Goal: Ask a question

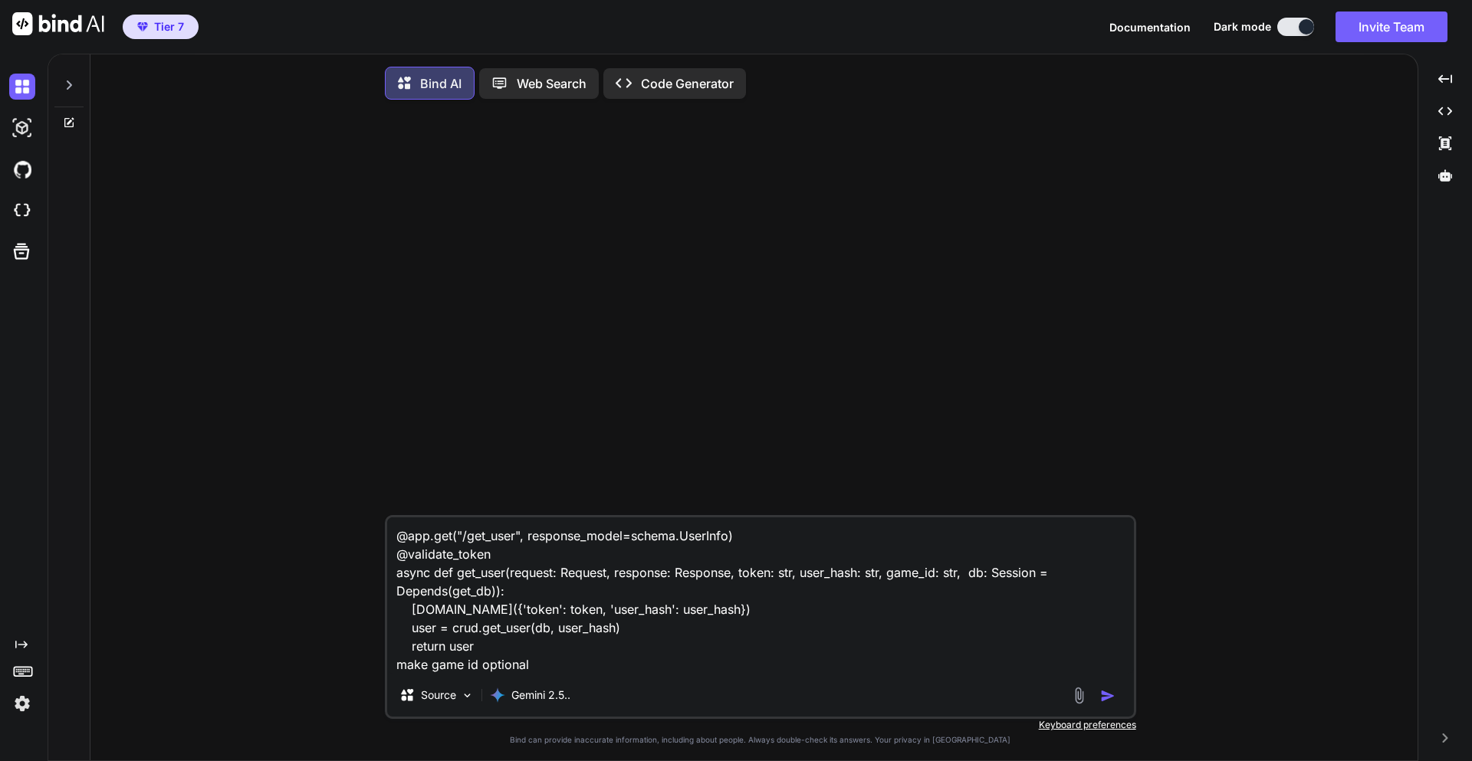
drag, startPoint x: 571, startPoint y: 663, endPoint x: 381, endPoint y: 534, distance: 229.7
click at [381, 534] on div "@app.get("/get_user", response_model=schema.UserInfo) @validate_token async def…" at bounding box center [760, 438] width 1315 height 653
type textarea "x"
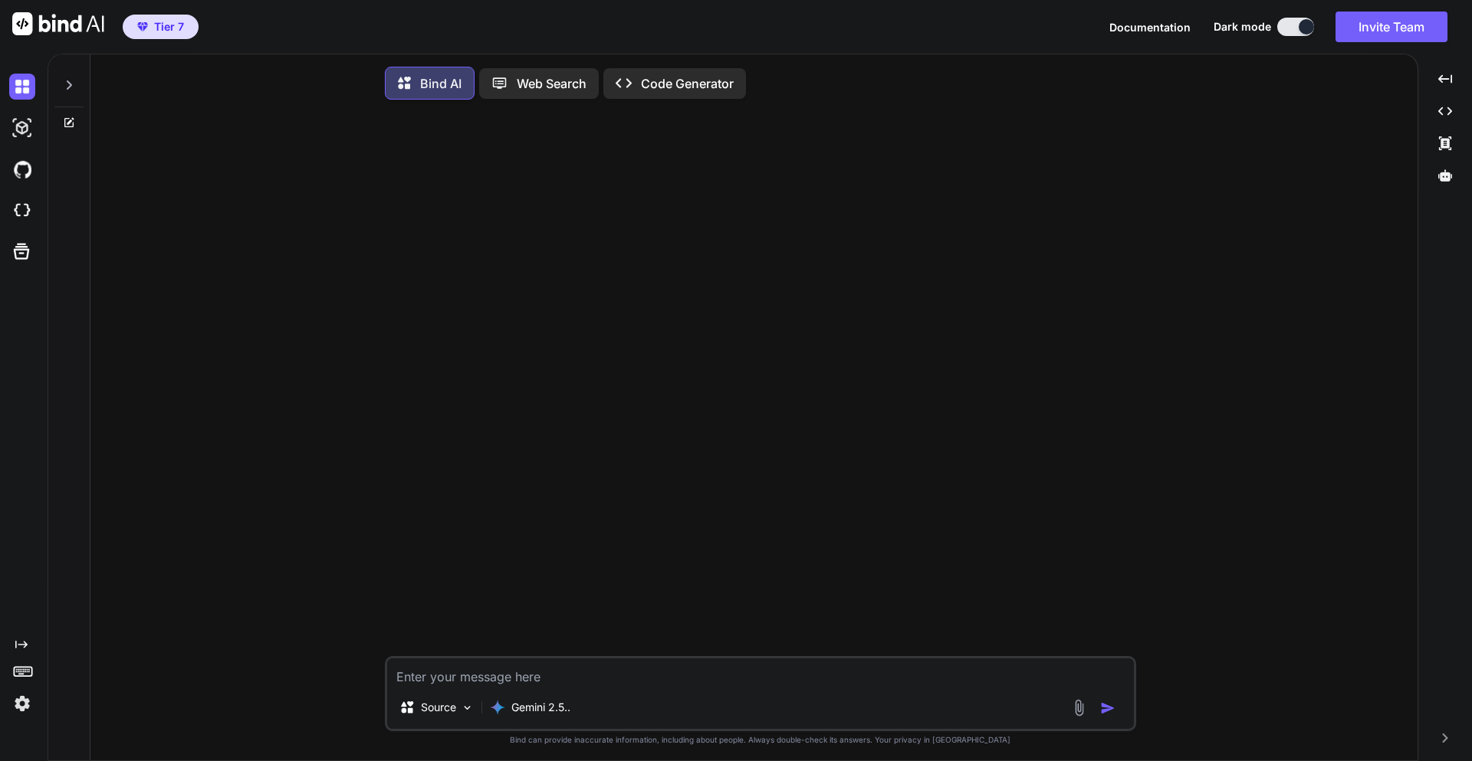
click at [456, 684] on textarea at bounding box center [760, 673] width 747 height 28
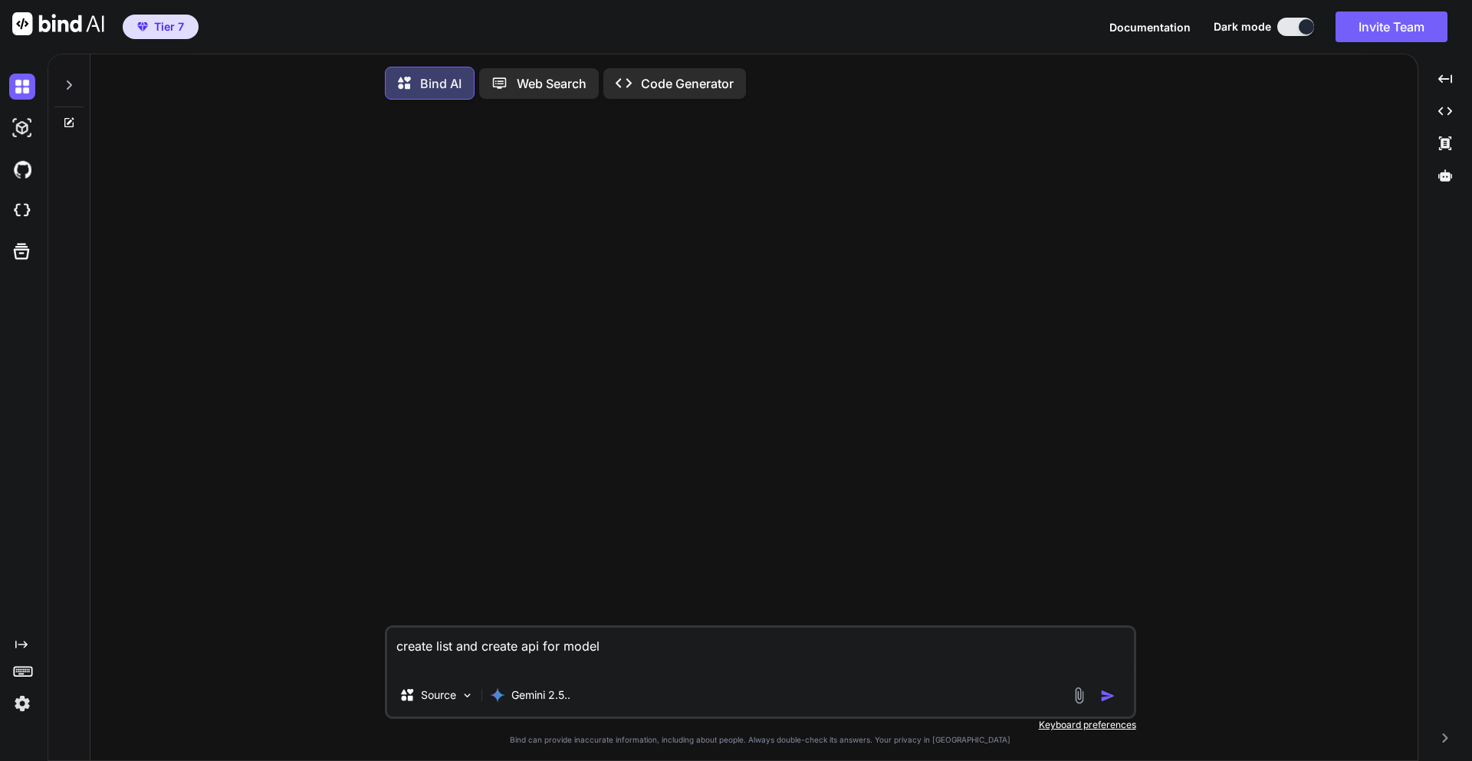
click at [638, 667] on textarea "create list and create api for model" at bounding box center [760, 651] width 747 height 46
paste textarea "class OnlineCurrencyRatesData(AbstractBaseModel): from_currency = models.CharFi…"
type textarea "create list and create api for model class OnlineCurrencyRatesData(AbstractBase…"
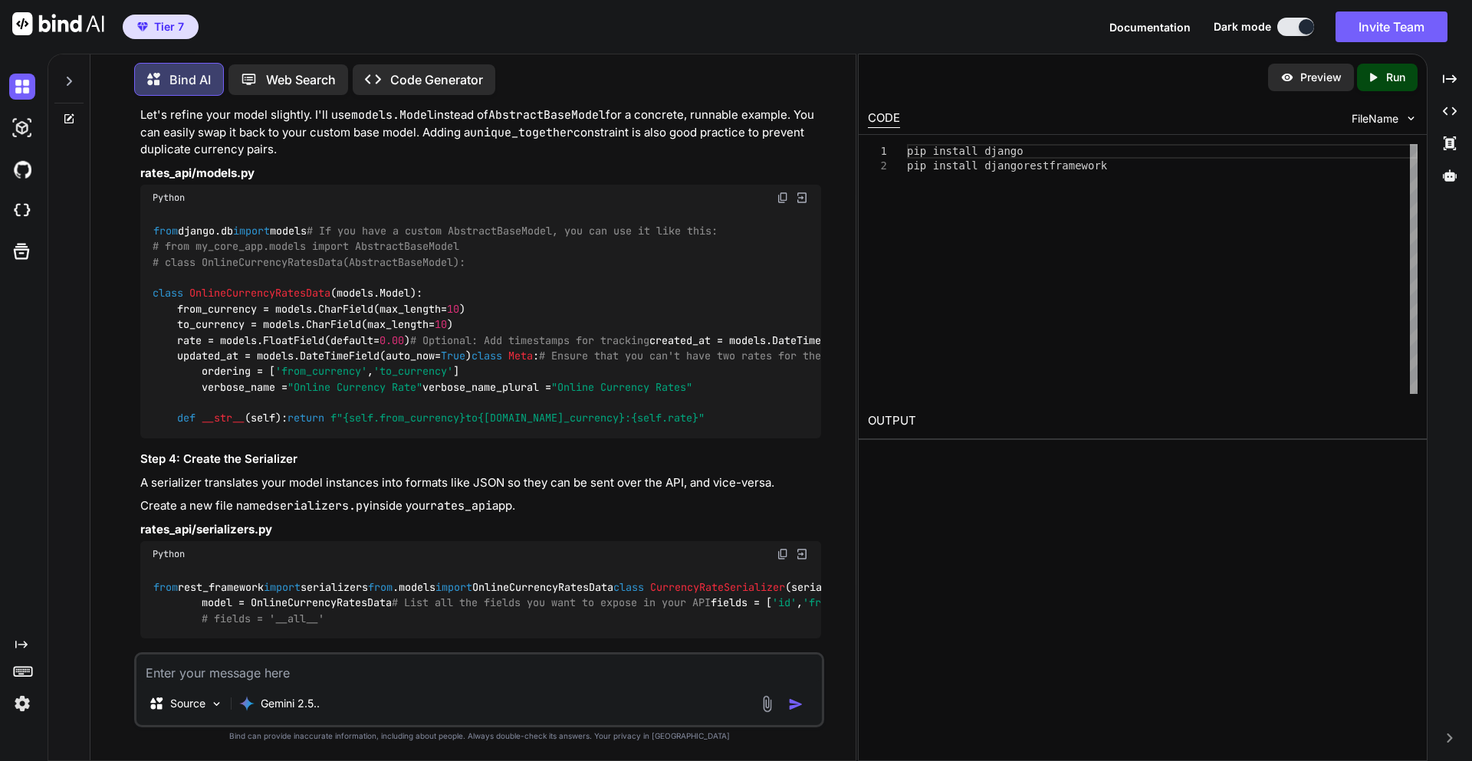
scroll to position [920, 0]
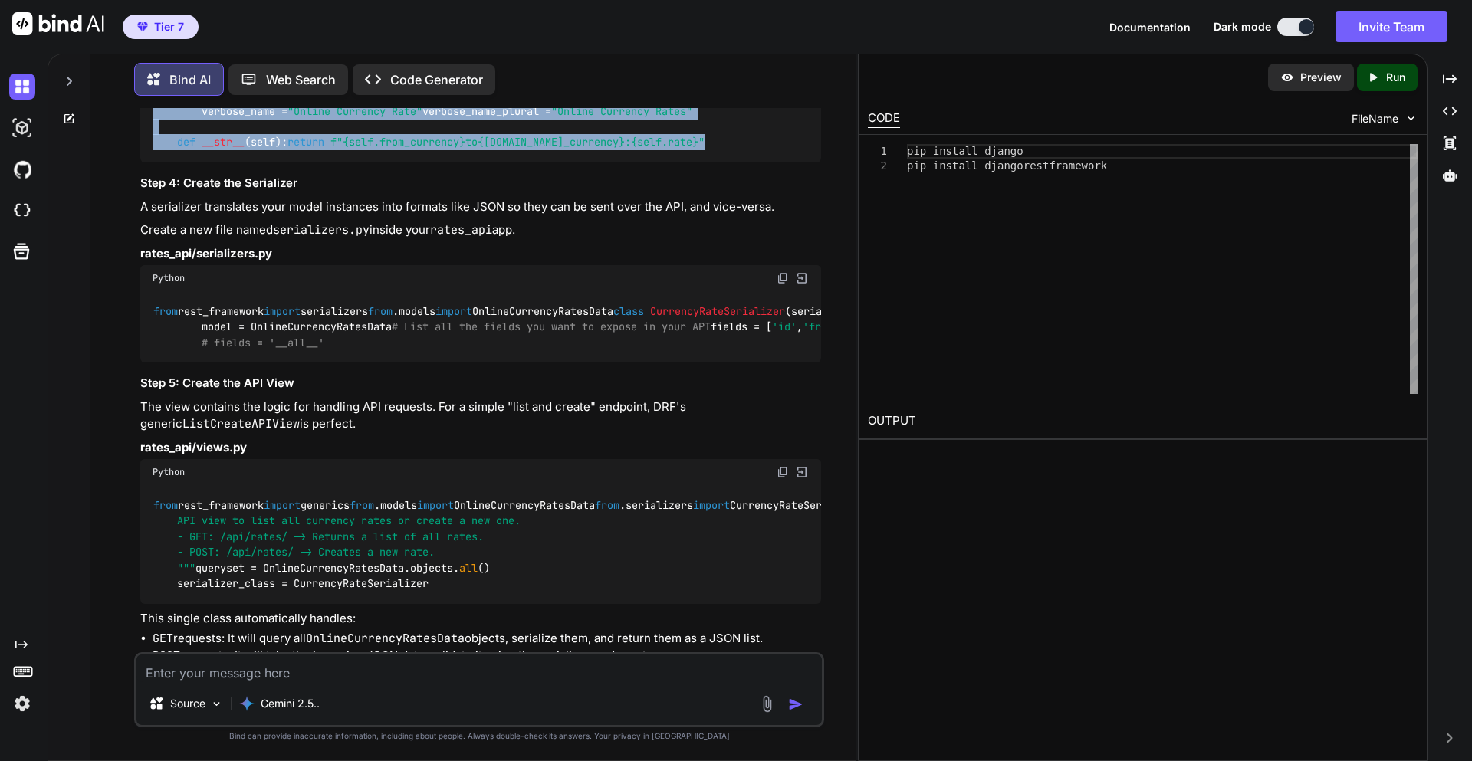
drag, startPoint x: 178, startPoint y: 350, endPoint x: 685, endPoint y: 477, distance: 522.4
click at [685, 163] on div "from django.db import models # If you have a custom AbstractBaseModel, you can …" at bounding box center [480, 49] width 681 height 228
copy code "class Meta : # Ensure that you can't have two rates for the same currency pair …"
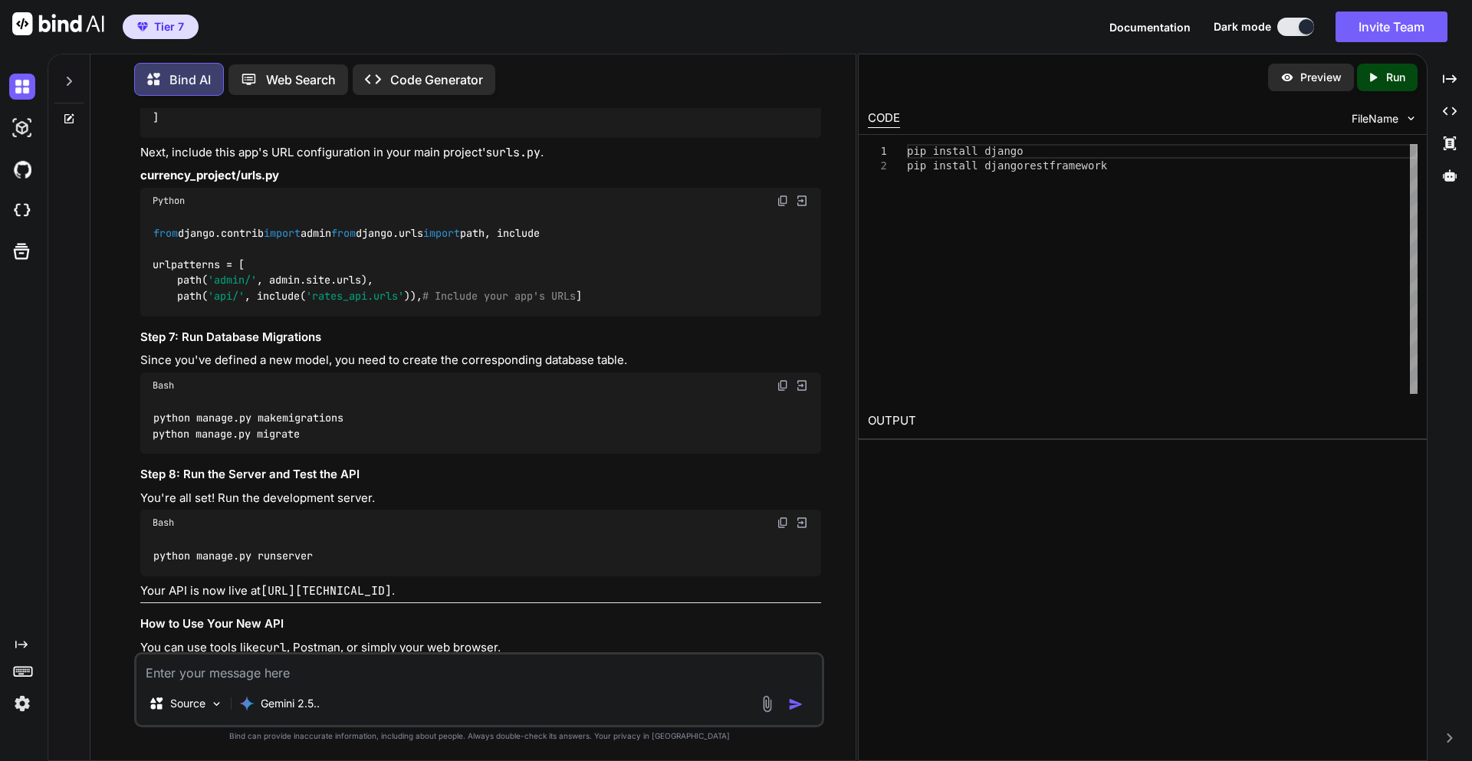
scroll to position [1656, 0]
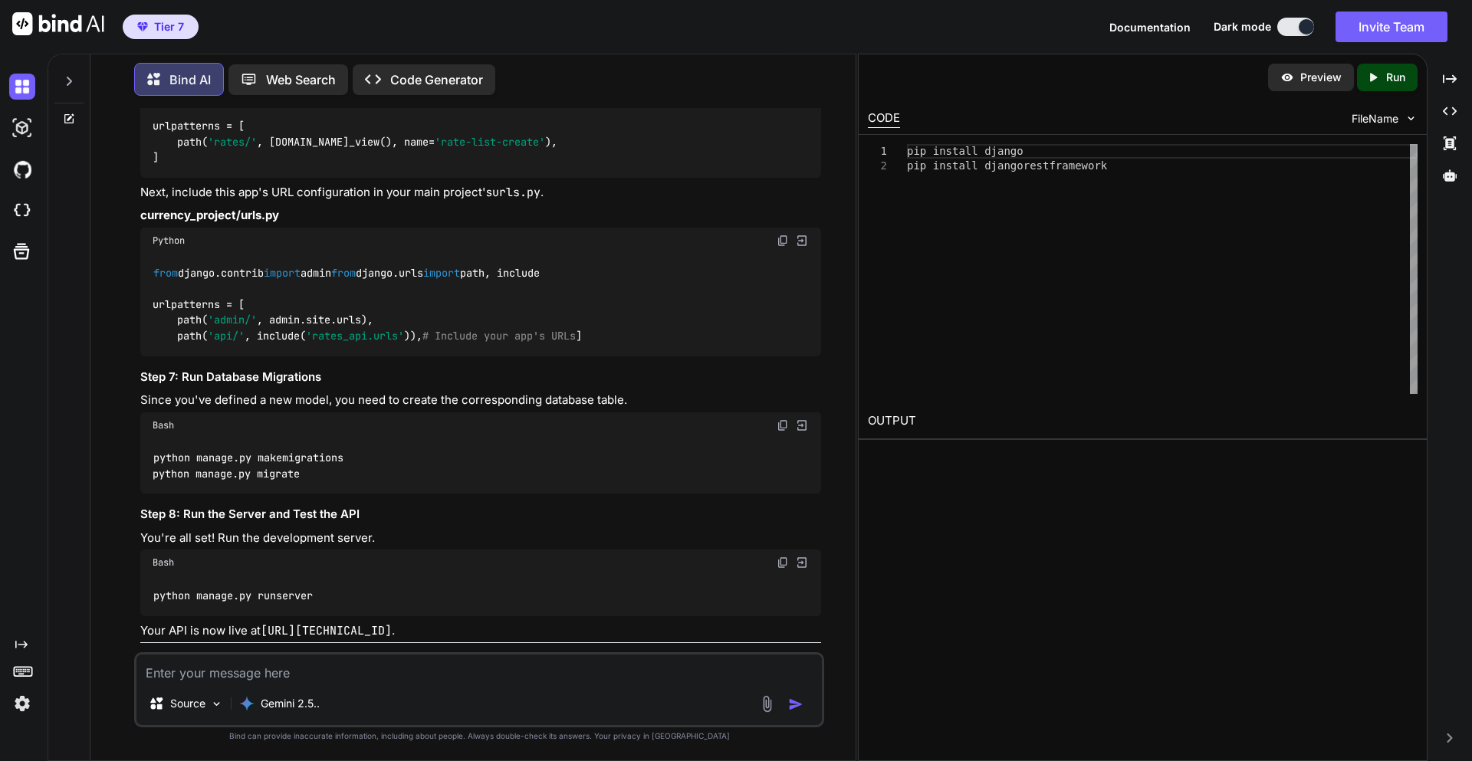
drag, startPoint x: 153, startPoint y: 269, endPoint x: 506, endPoint y: 383, distance: 370.5
copy code "class CurrencyRateListCreateAPIView (generics.ListCreateAPIView): """ API view …"
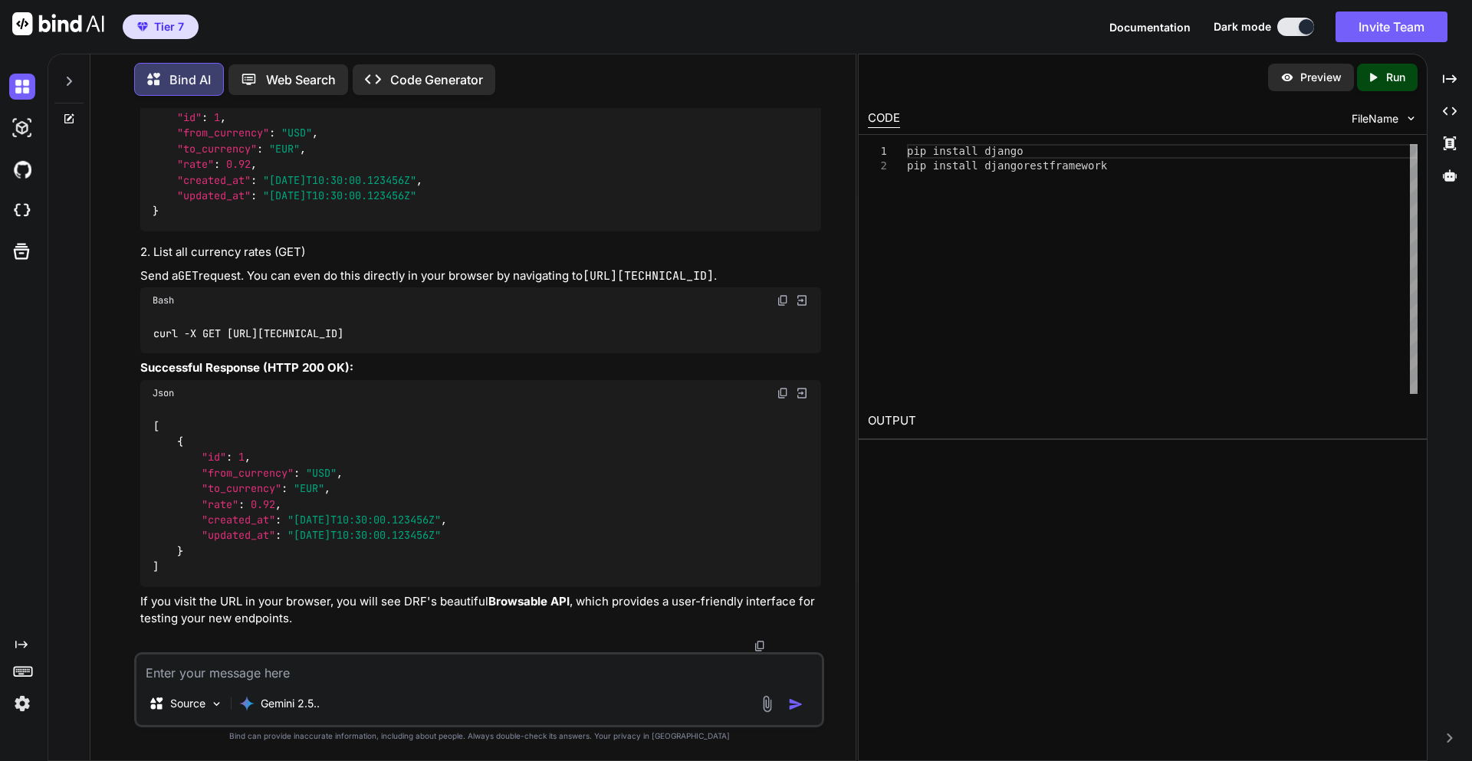
scroll to position [3055, 0]
click at [196, 674] on textarea at bounding box center [479, 669] width 686 height 28
type textarea "a"
type textarea "also add filter in get api for from_currency and to_currency"
click at [794, 698] on img "button" at bounding box center [795, 704] width 15 height 15
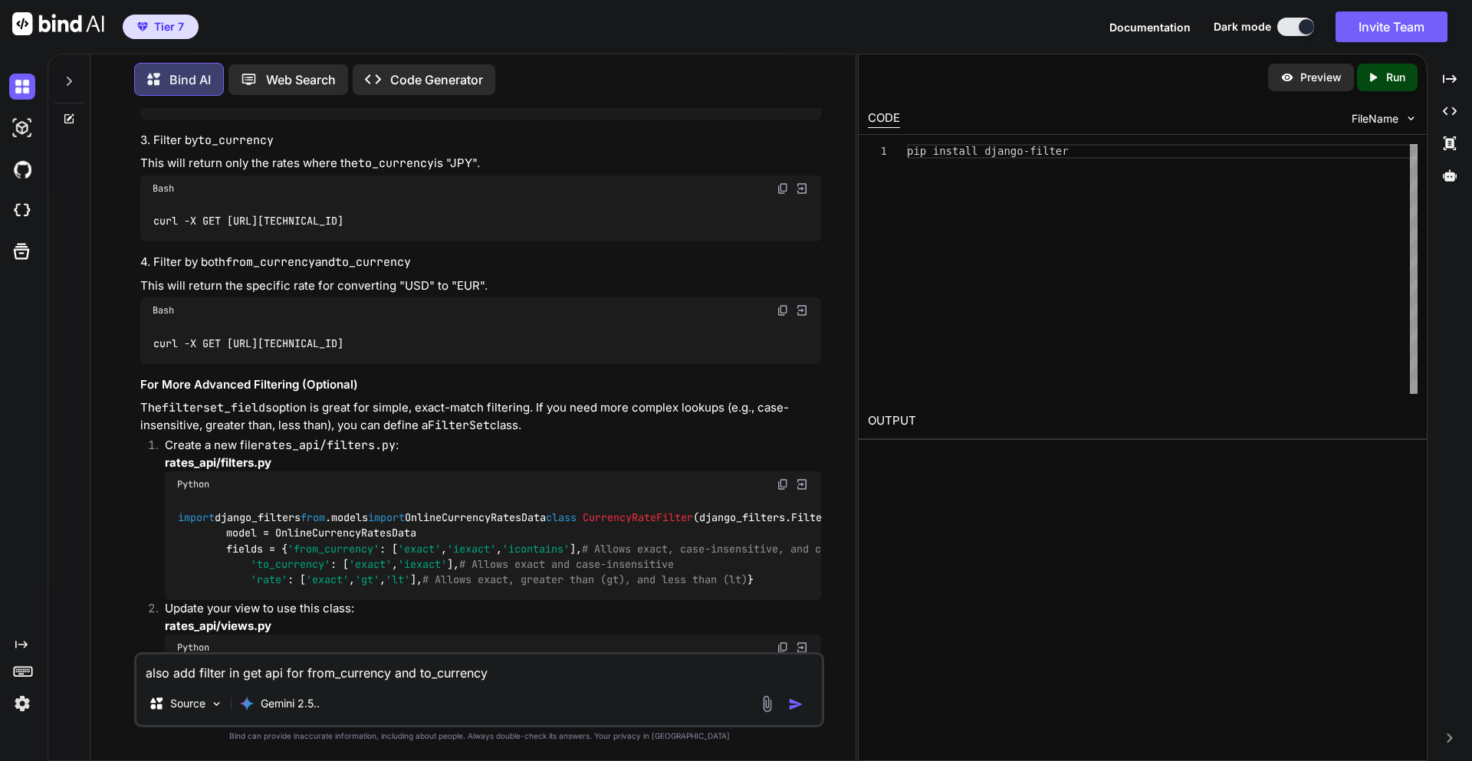
scroll to position [4322, 0]
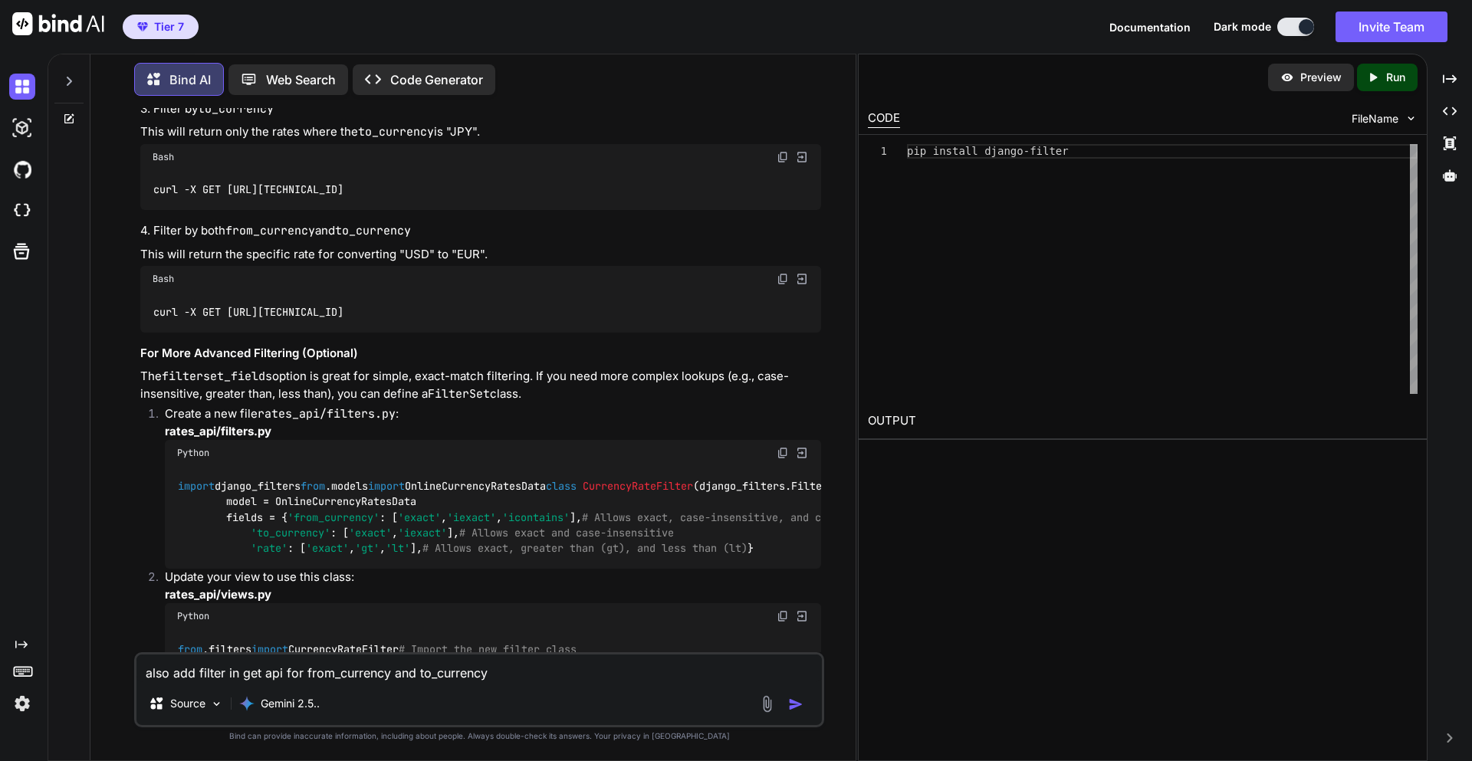
drag, startPoint x: 177, startPoint y: 539, endPoint x: 500, endPoint y: 557, distance: 323.3
copy code "filter_backends = [DjangoFilterBackend] # <-- 2. Specify the backend filterset_…"
click at [354, 675] on textarea "also add filter in get api for from_currency and to_currency" at bounding box center [479, 669] width 686 height 28
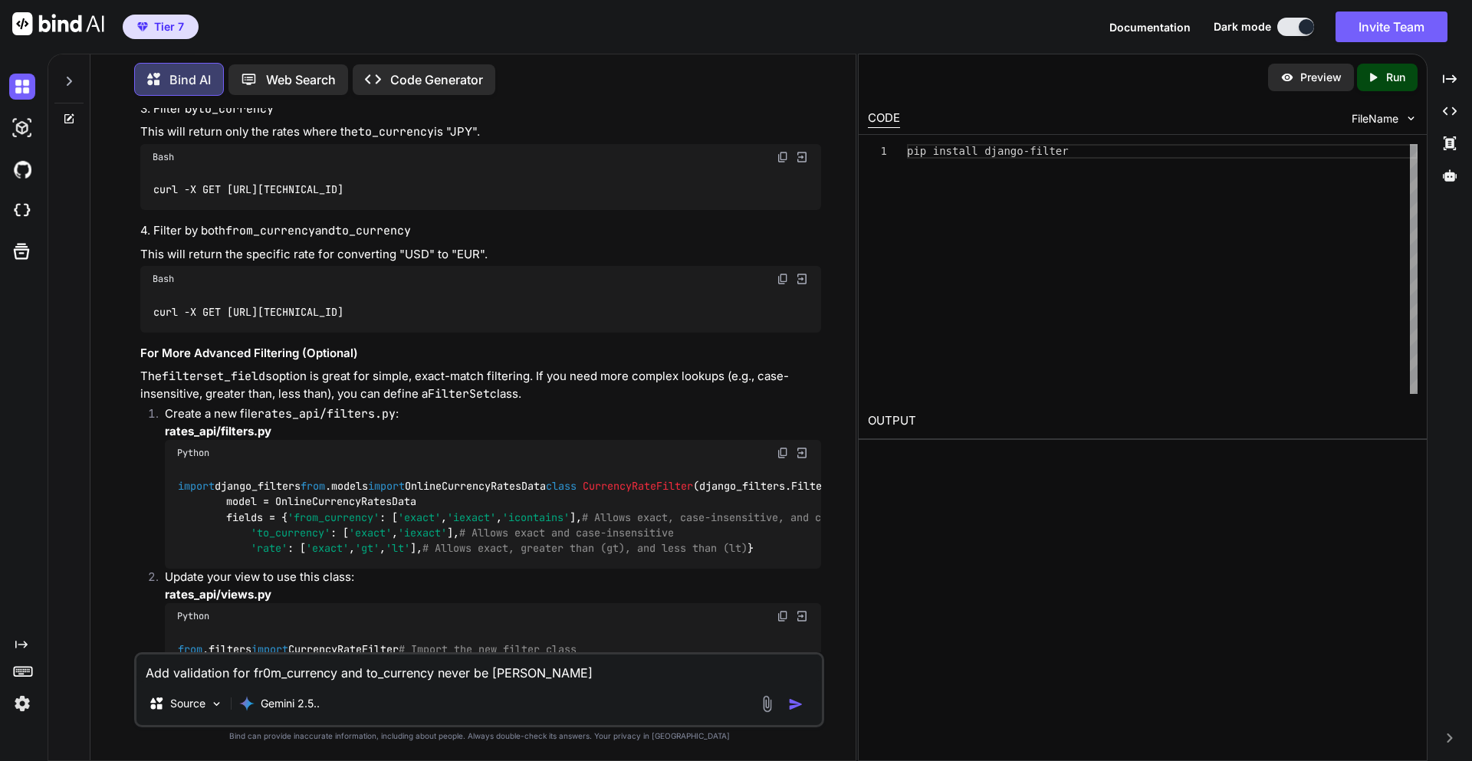
type textarea "Add validation for fr0m_currency and to_currency never be same"
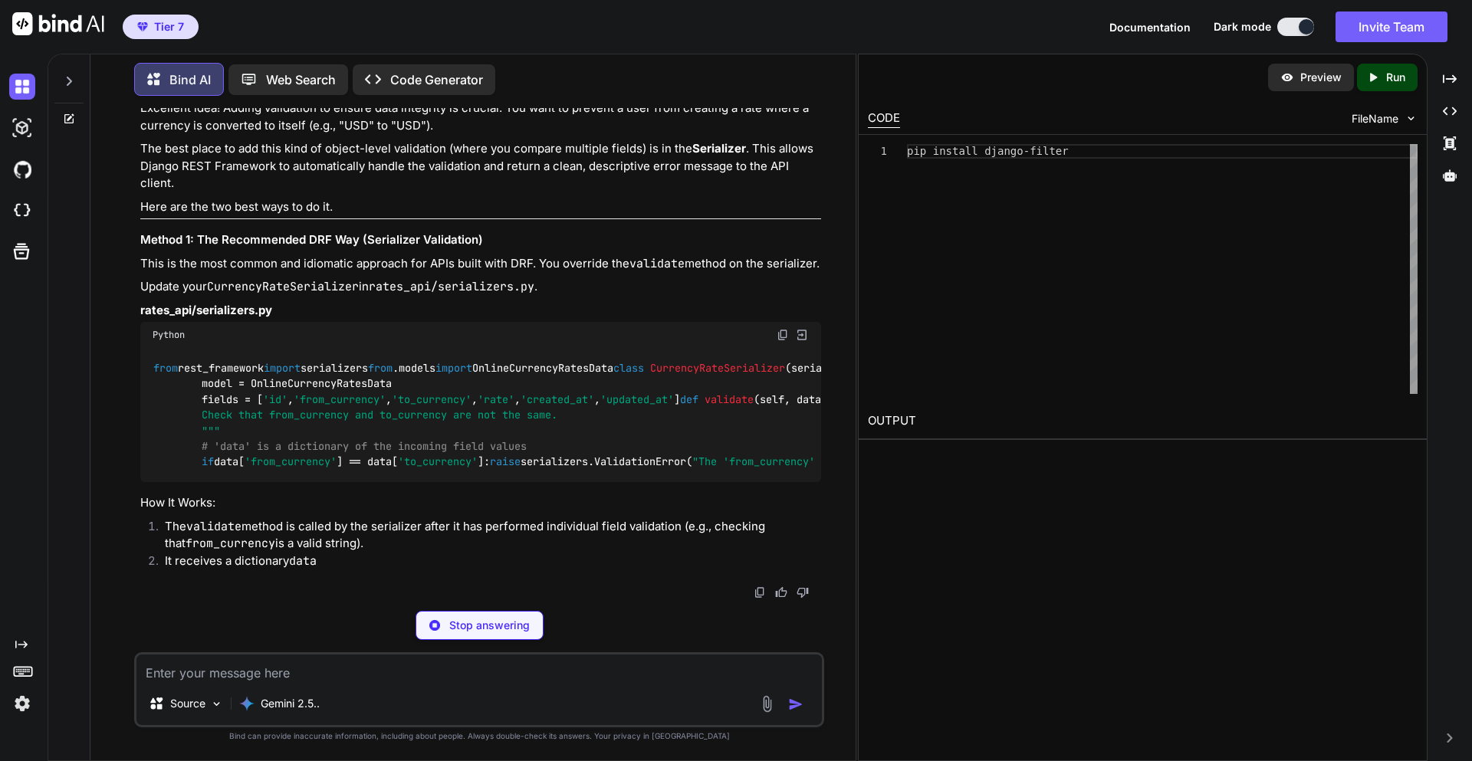
scroll to position [6255, 0]
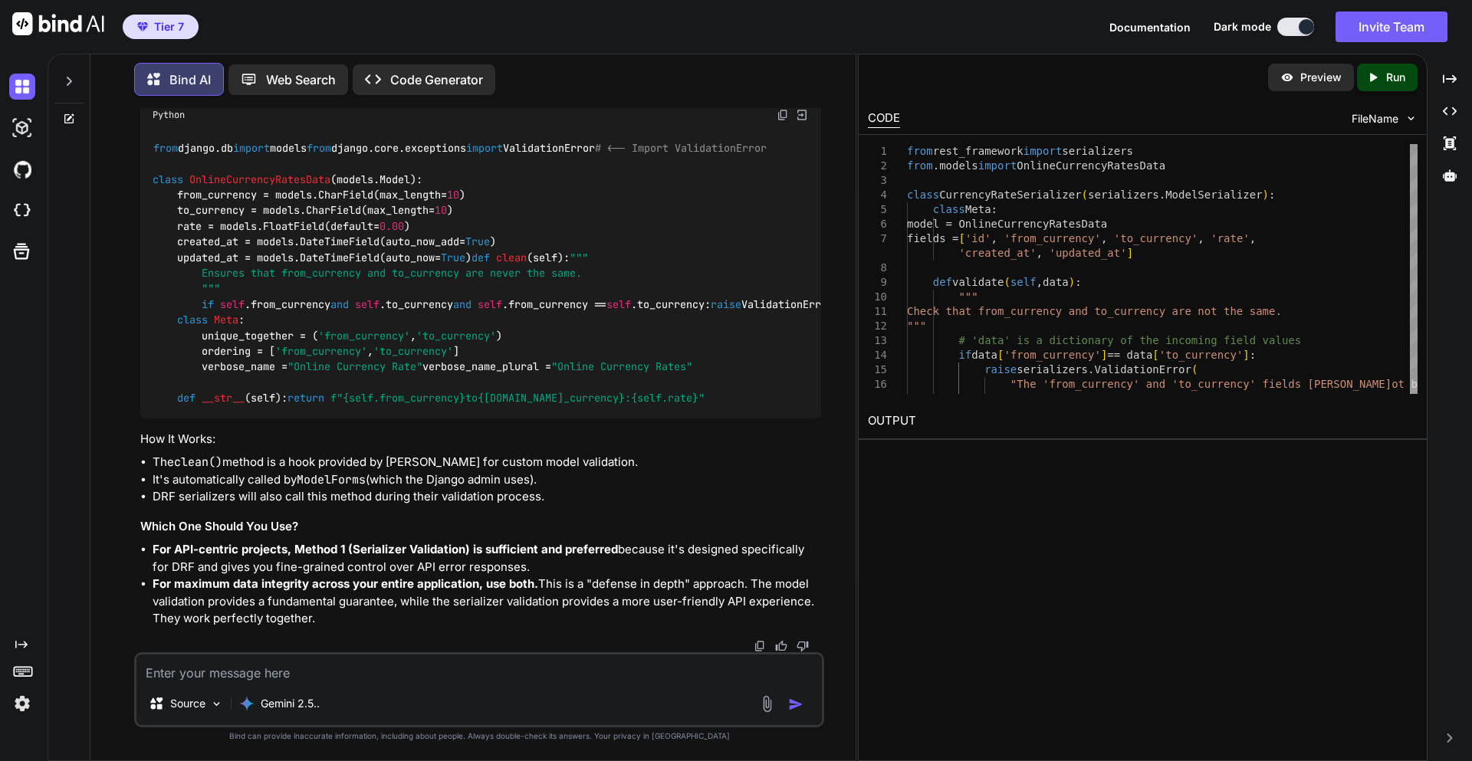
drag, startPoint x: 293, startPoint y: 538, endPoint x: 177, endPoint y: 400, distance: 179.6
copy code "def validate ( self, data ): """ Check that from_currency and to_currency are n…"
drag, startPoint x: 268, startPoint y: 372, endPoint x: 549, endPoint y: 370, distance: 281.4
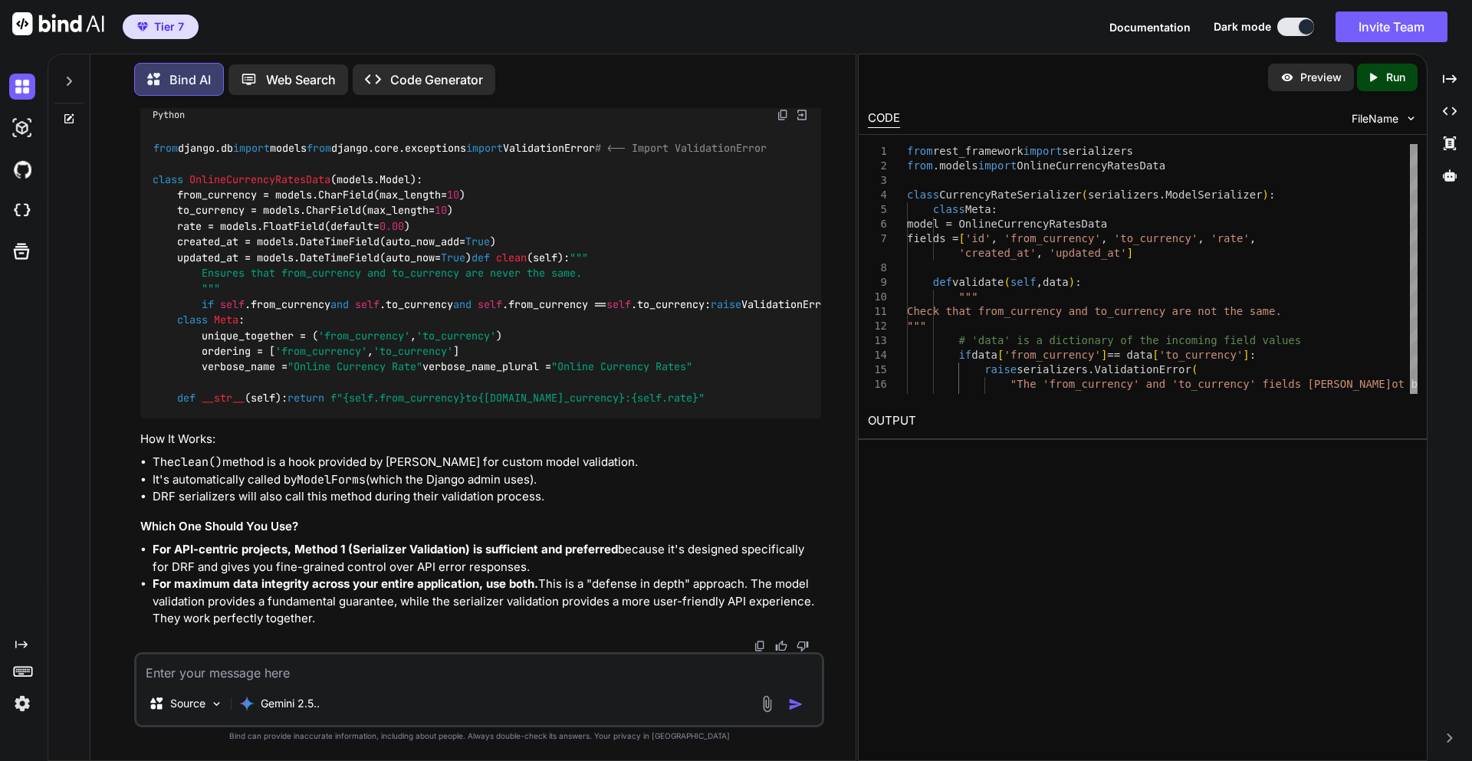
copy code "'id' , 'from_currency' , 'to_currency' , 'rate' ,"
click at [301, 671] on textarea at bounding box center [479, 669] width 686 height 28
type textarea "if from and to currency preset the it will update the rate value"
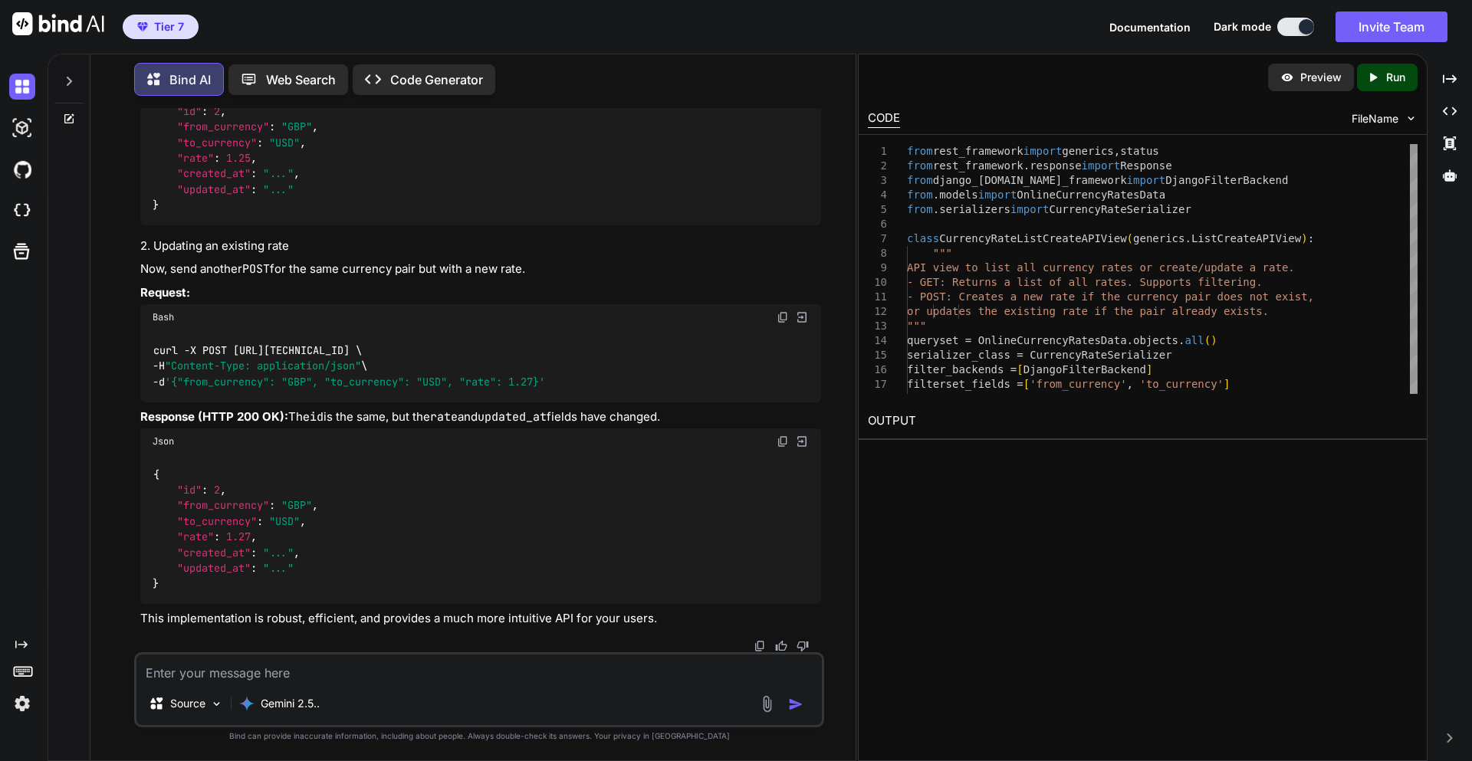
scroll to position [8619, 0]
drag, startPoint x: 177, startPoint y: 230, endPoint x: 744, endPoint y: 620, distance: 687.6
copy code "def create ( self, request, *args, **kwargs ): """ Overrides the default create…"
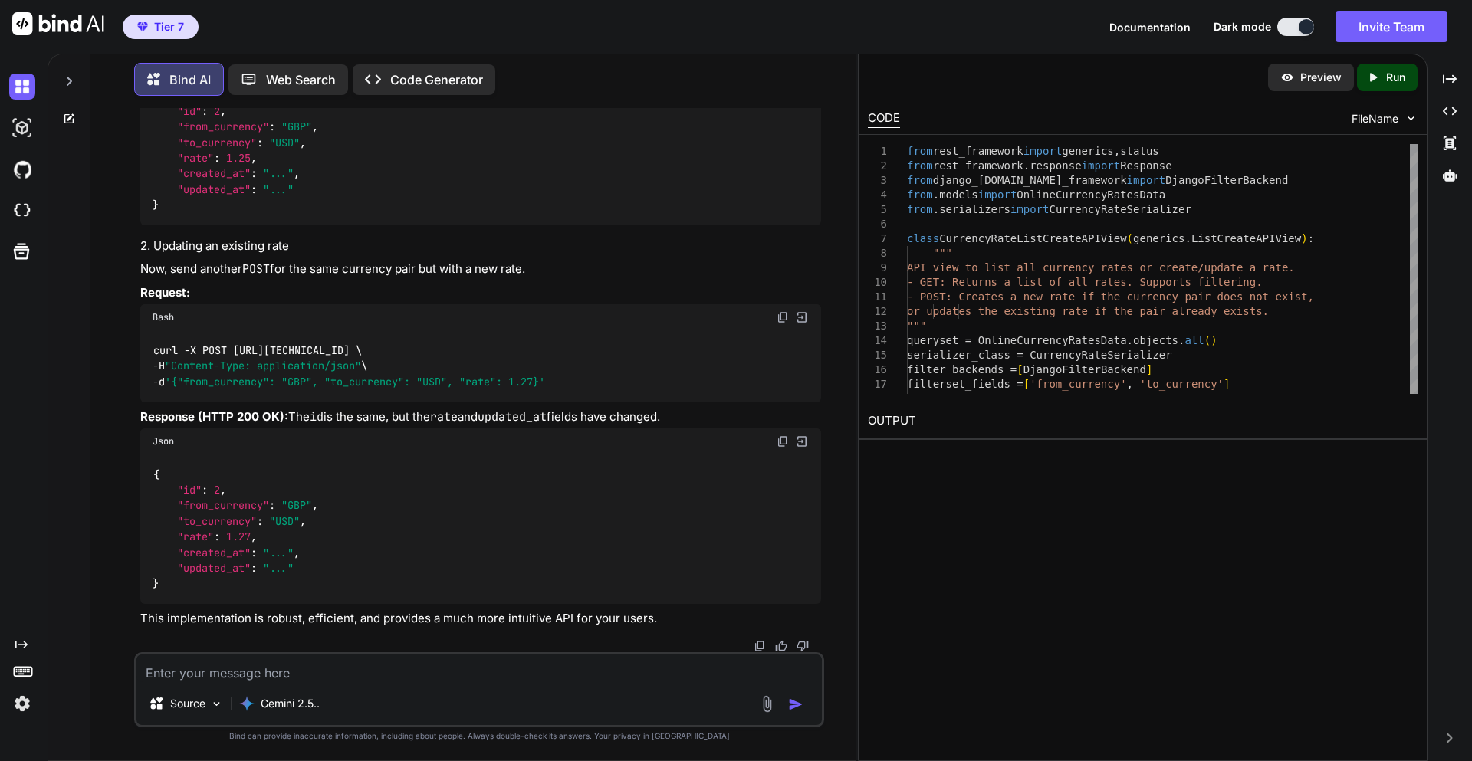
click at [268, 679] on textarea at bounding box center [479, 669] width 686 height 28
paste textarea "rest_framework.exceptions.ValidationError: {'non_field_errors': [ErrorDetail(st…"
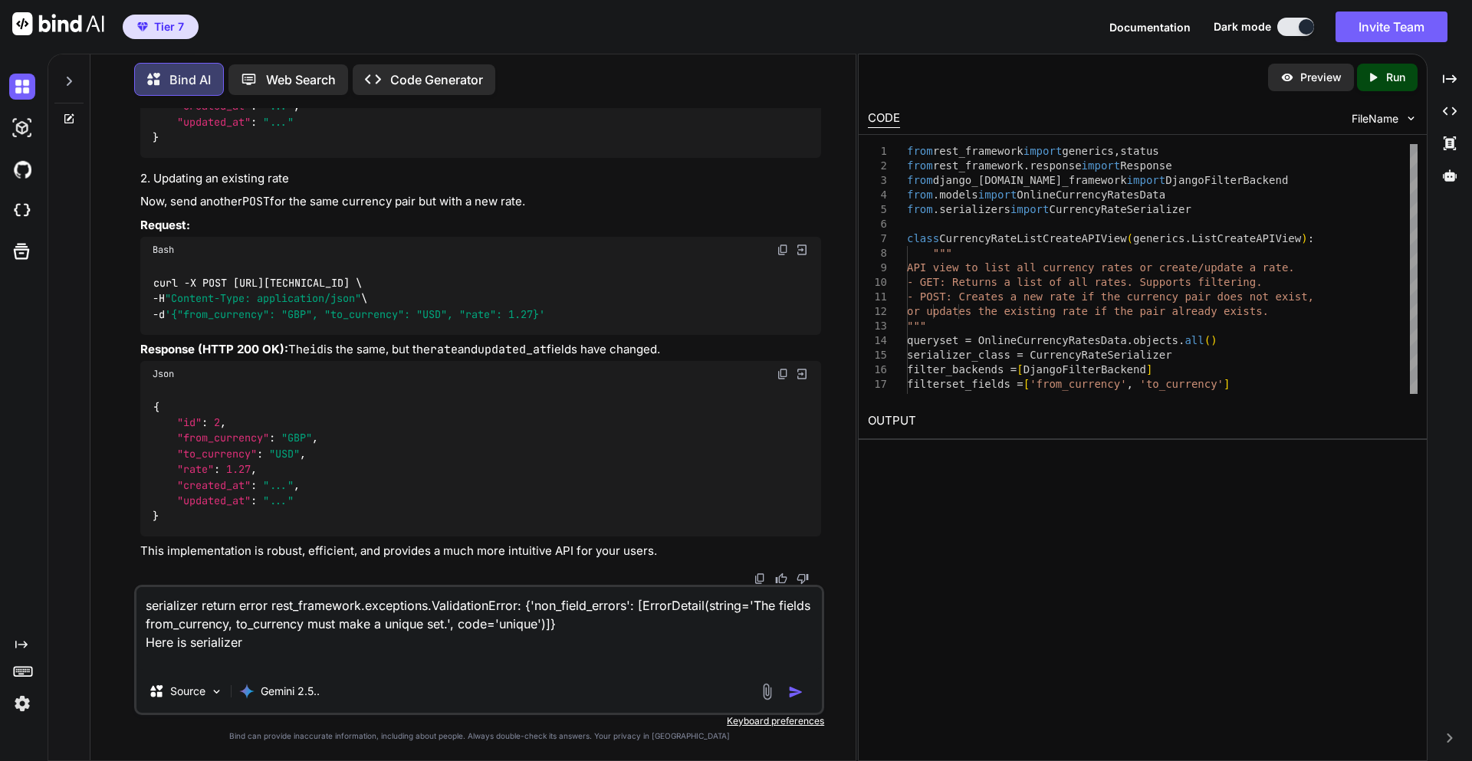
click at [291, 662] on textarea "serializer return error rest_framework.exceptions.ValidationError: {'non_field_…" at bounding box center [479, 628] width 686 height 83
paste textarea "class OnlineCurrencyRatesSerializer(serializers.ModelSerializer): class Meta: m…"
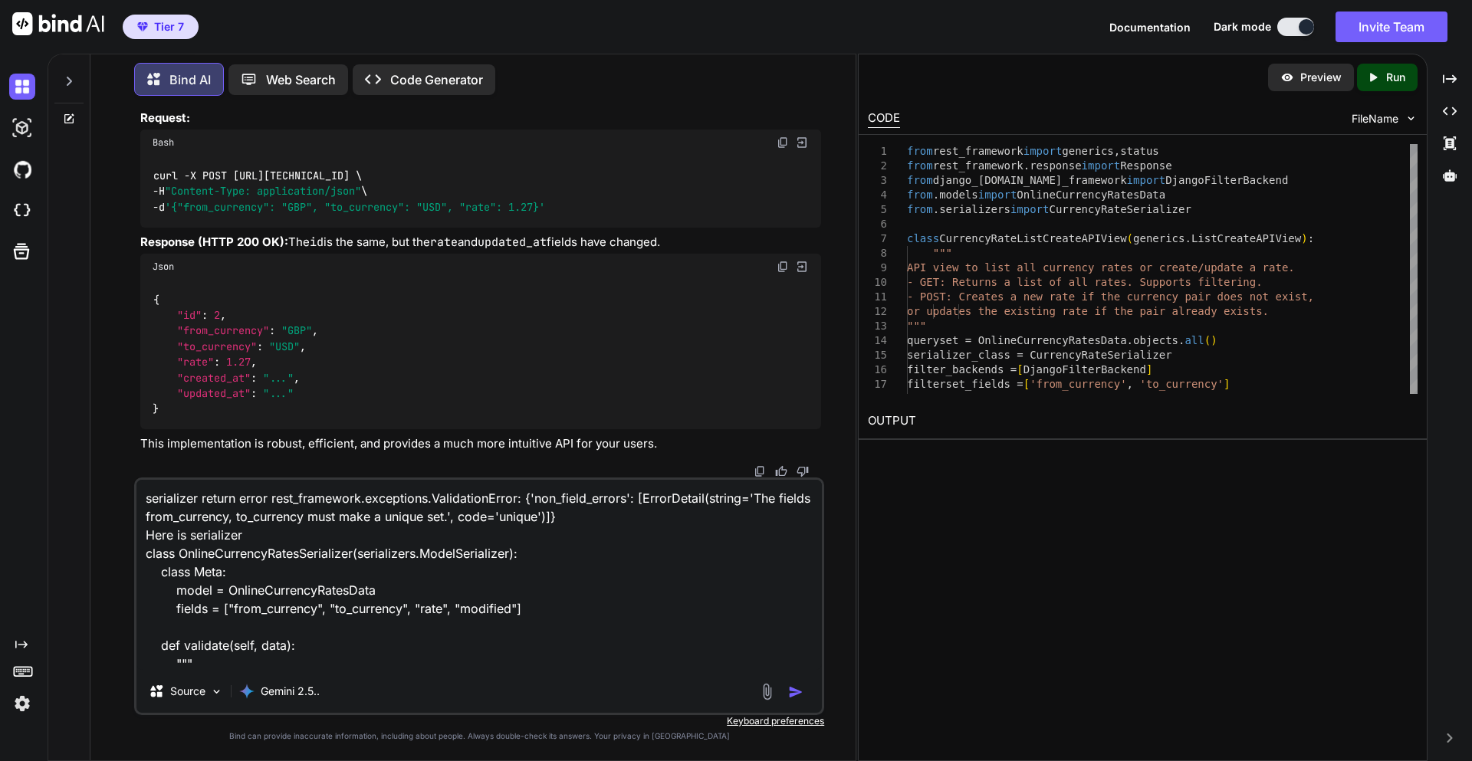
scroll to position [149, 0]
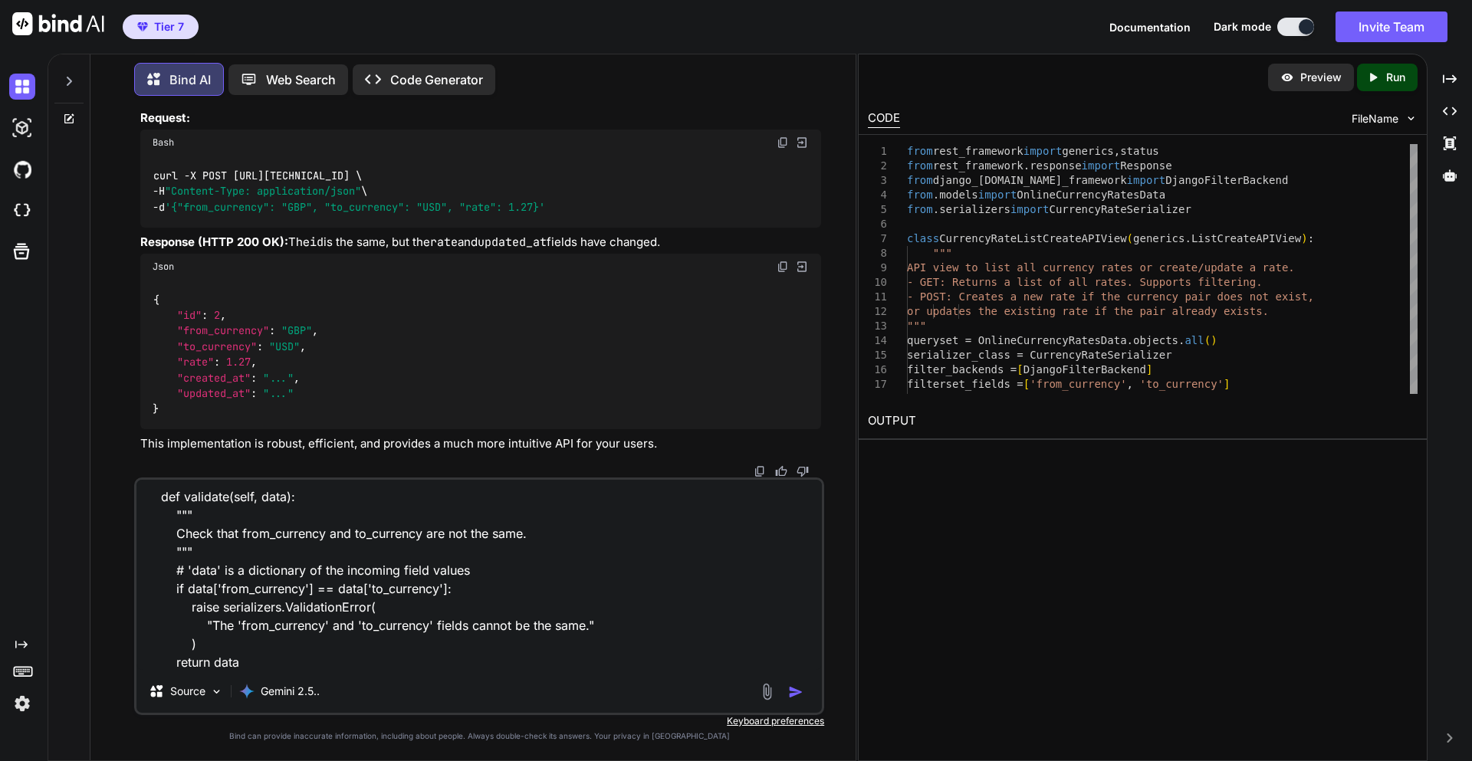
type textarea "serializer return error rest_framework.exceptions.ValidationError: {'non_field_…"
click at [784, 686] on div at bounding box center [783, 692] width 51 height 18
click at [792, 692] on img "button" at bounding box center [795, 692] width 15 height 15
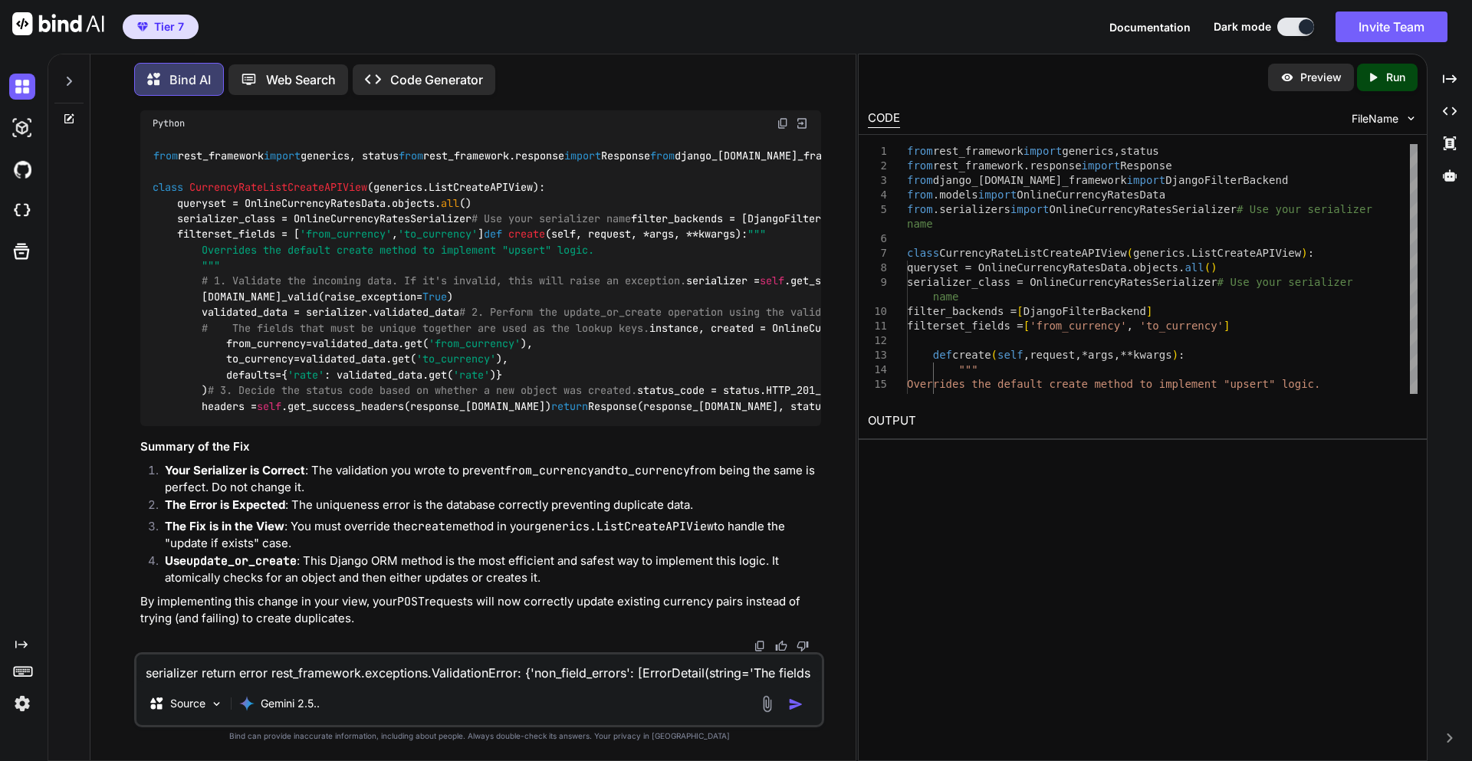
scroll to position [11040, 0]
click at [281, 676] on textarea "serializer return error rest_framework.exceptions.ValidationError: {'non_field_…" at bounding box center [479, 669] width 686 height 28
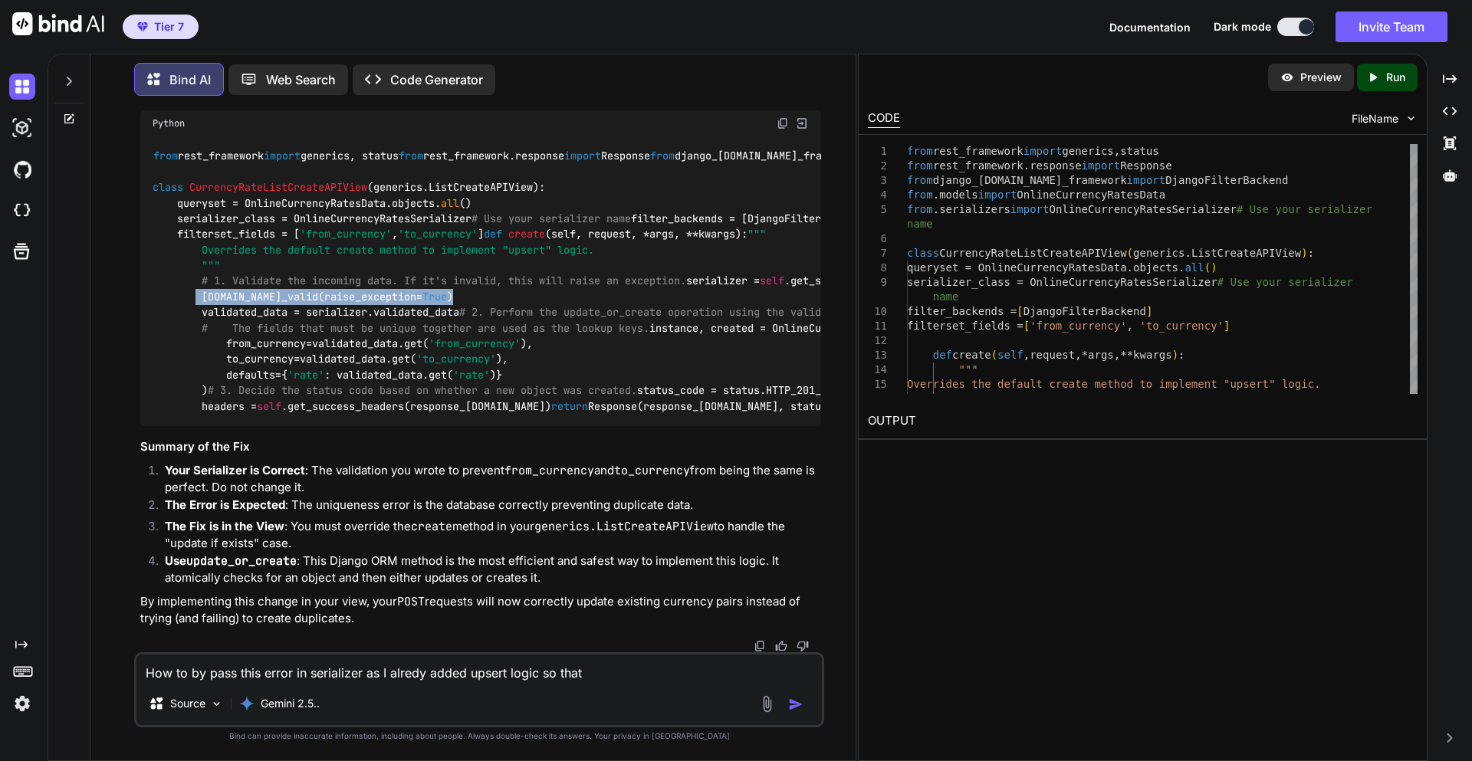
drag, startPoint x: 205, startPoint y: 450, endPoint x: 471, endPoint y: 447, distance: 266.1
click at [471, 427] on div "from rest_framework import generics, status from rest_framework.response import…" at bounding box center [480, 281] width 681 height 291
copy code "[DOMAIN_NAME]_valid(raise_exception= True )"
click at [643, 677] on textarea "How to by pass this error in serializer as I alredy added upsert logic so that" at bounding box center [479, 669] width 686 height 28
paste textarea "[DOMAIN_NAME]_valid(raise_exception=True)"
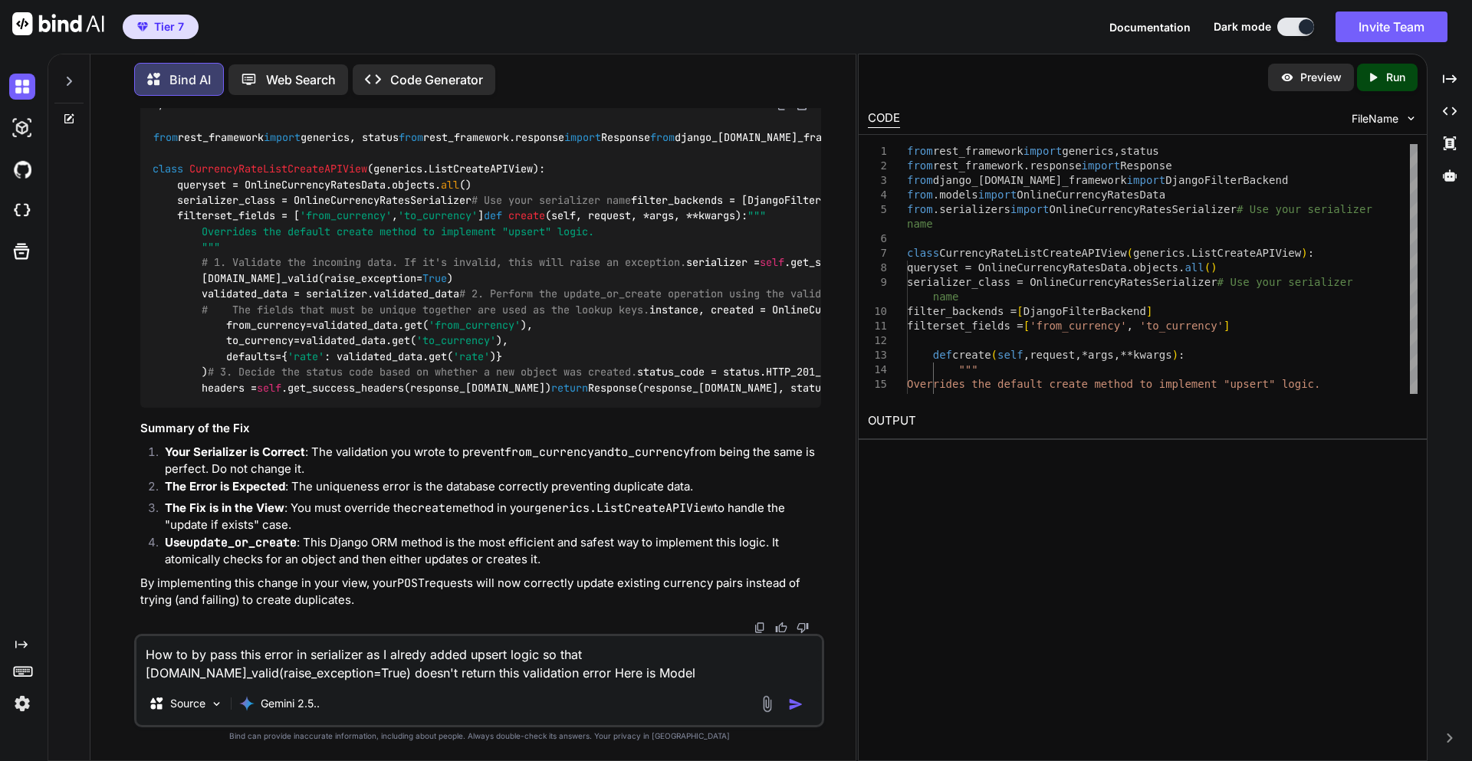
click at [555, 697] on div "Source Gemini 2.5.." at bounding box center [479, 707] width 686 height 37
click at [557, 686] on div "How to by pass this error in serializer as I alredy added upsert logic so that …" at bounding box center [479, 681] width 690 height 94
click at [559, 683] on div "How to by pass this error in serializer as I alredy added upsert logic so that …" at bounding box center [479, 681] width 690 height 94
click at [491, 664] on textarea "How to by pass this error in serializer as I alredy added upsert logic so that …" at bounding box center [479, 659] width 686 height 46
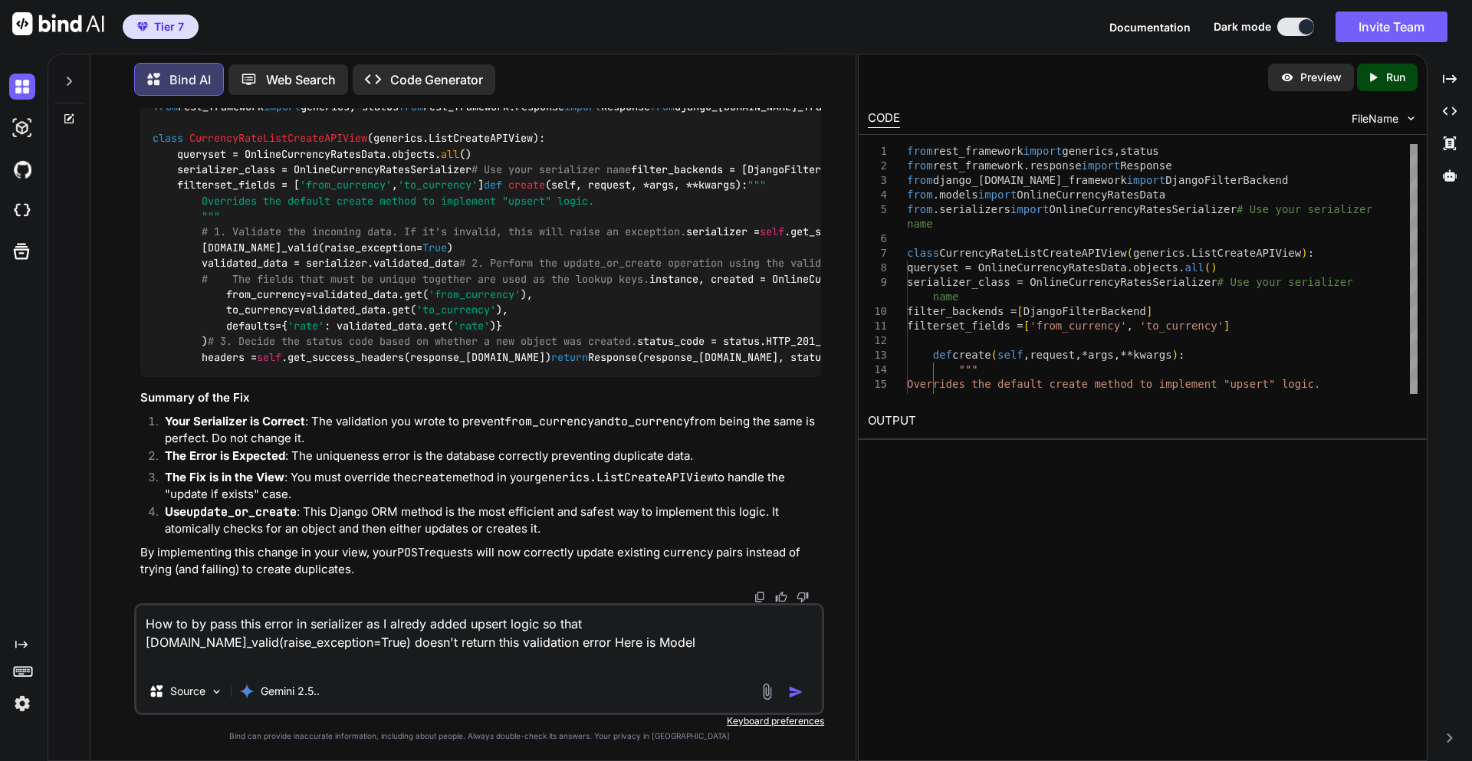
paste textarea "class OnlineCurrencyRatesData(AbstractBaseModel): from_currency = models.CharFi…"
type textarea "How to by pass this error in serializer as I alredy added upsert logic so that …"
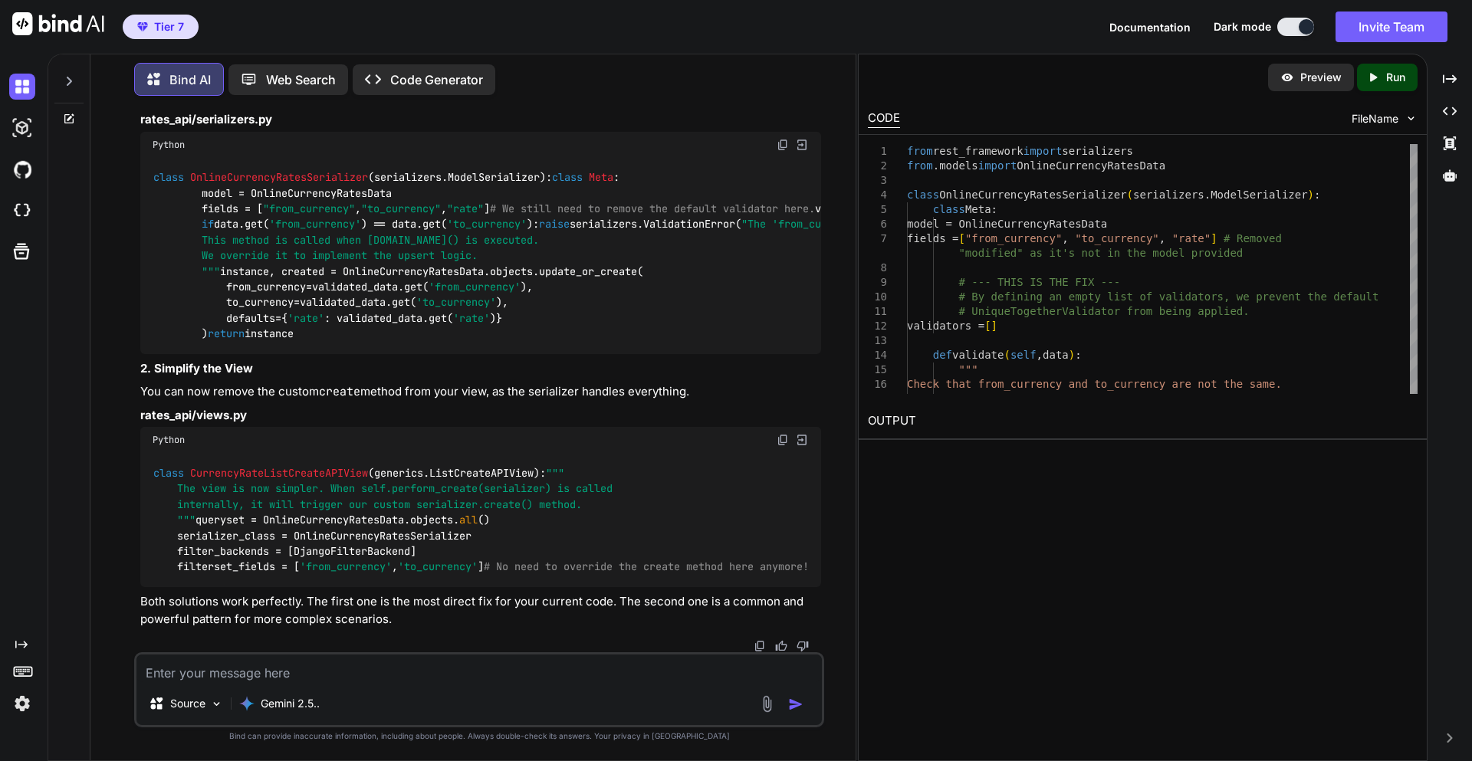
scroll to position [0, 0]
drag, startPoint x: 200, startPoint y: 344, endPoint x: 363, endPoint y: 350, distance: 163.4
copy code "validators = []"
